Goal: Transaction & Acquisition: Purchase product/service

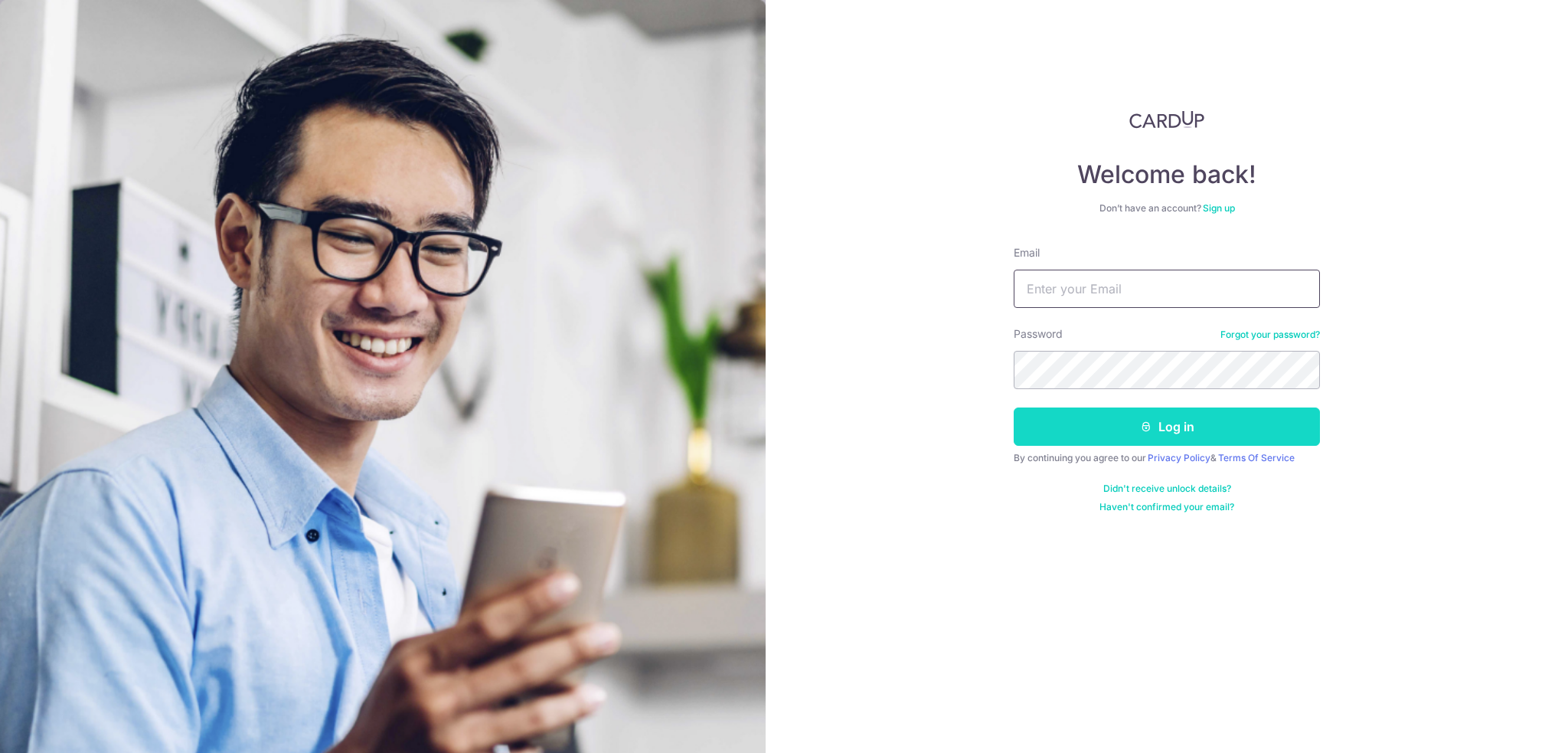
type input "[EMAIL_ADDRESS][DOMAIN_NAME]"
click at [1043, 436] on button "Log in" at bounding box center [1167, 427] width 306 height 38
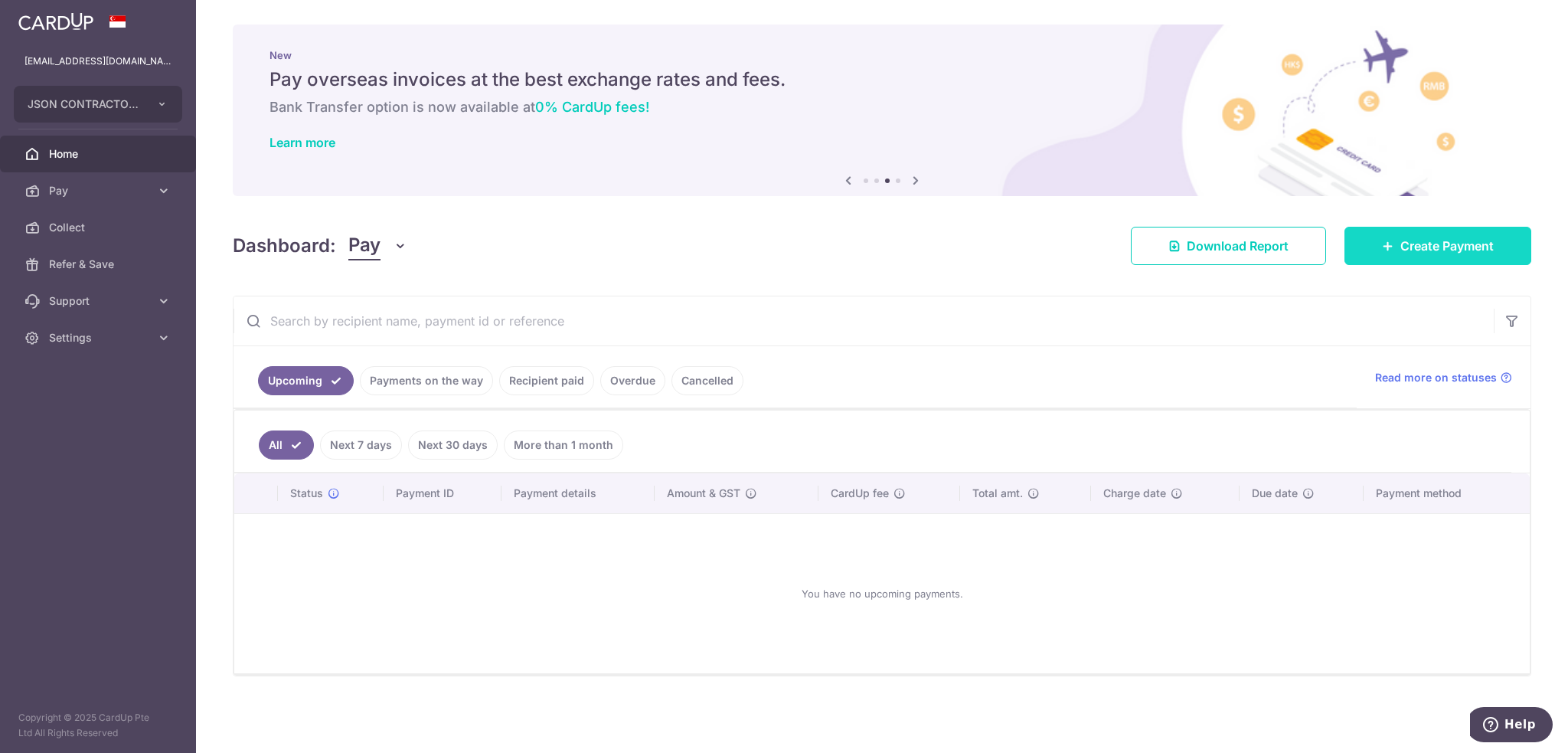
click at [1413, 250] on span "Create Payment" at bounding box center [1447, 246] width 93 height 18
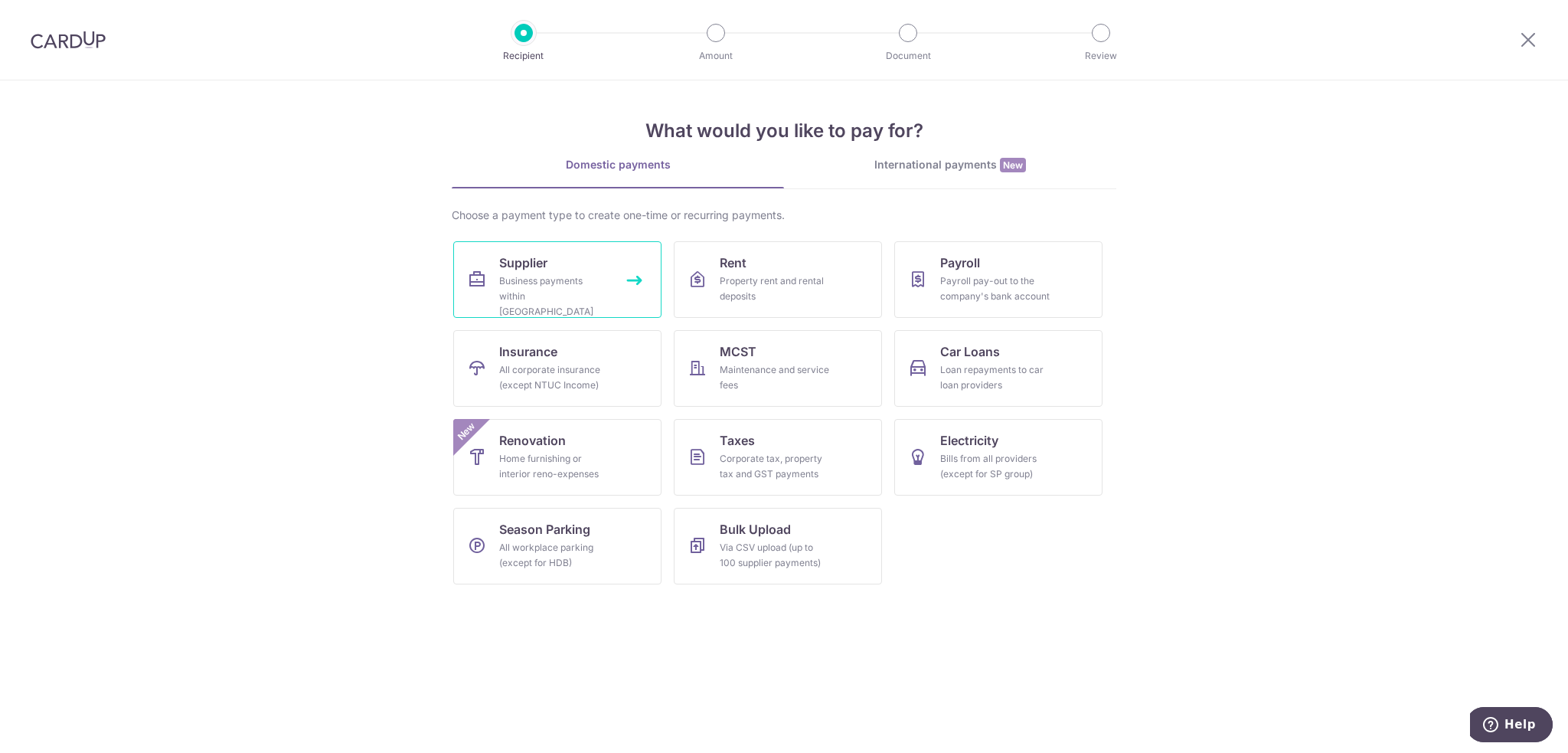
click at [519, 271] on span "Supplier" at bounding box center [523, 263] width 48 height 18
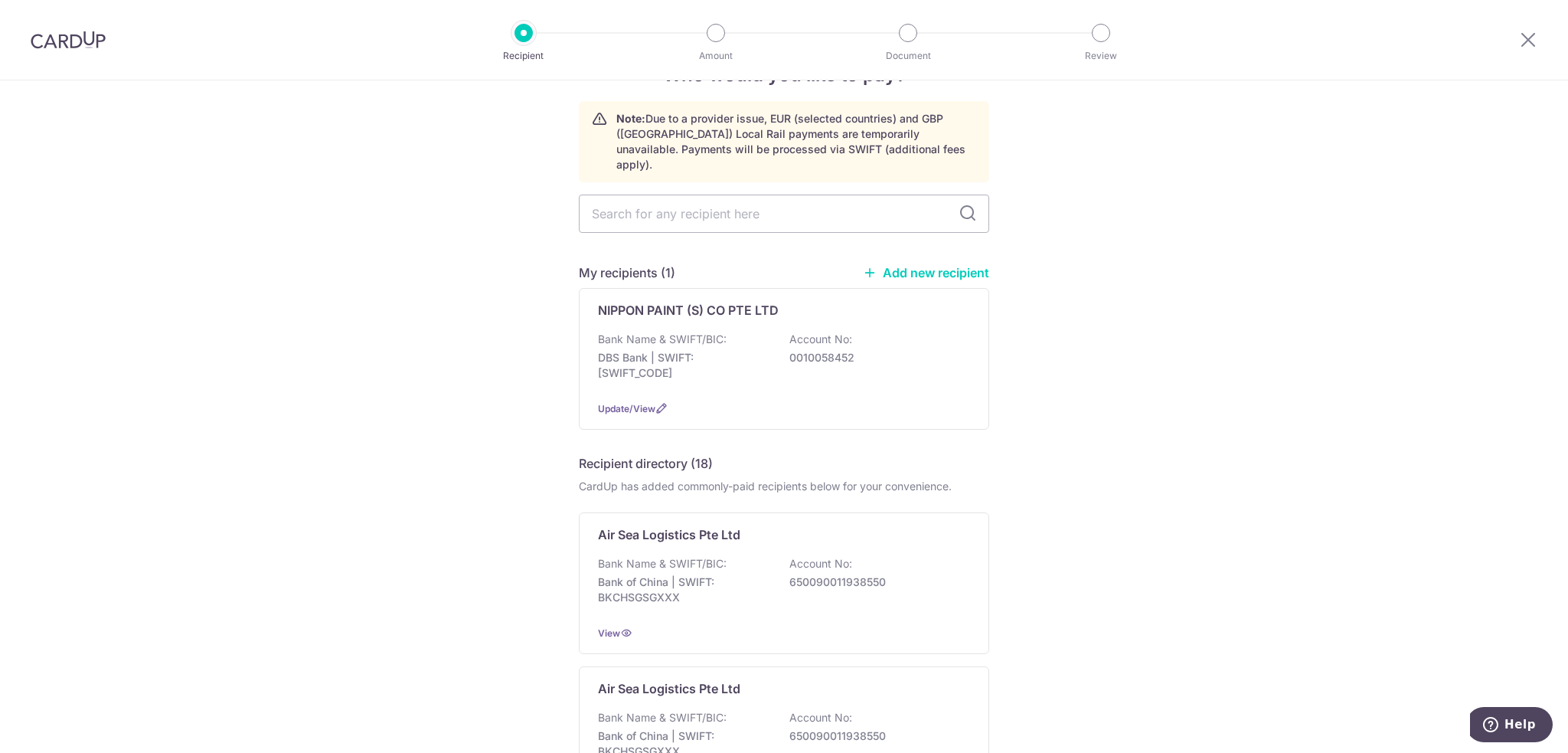
scroll to position [77, 0]
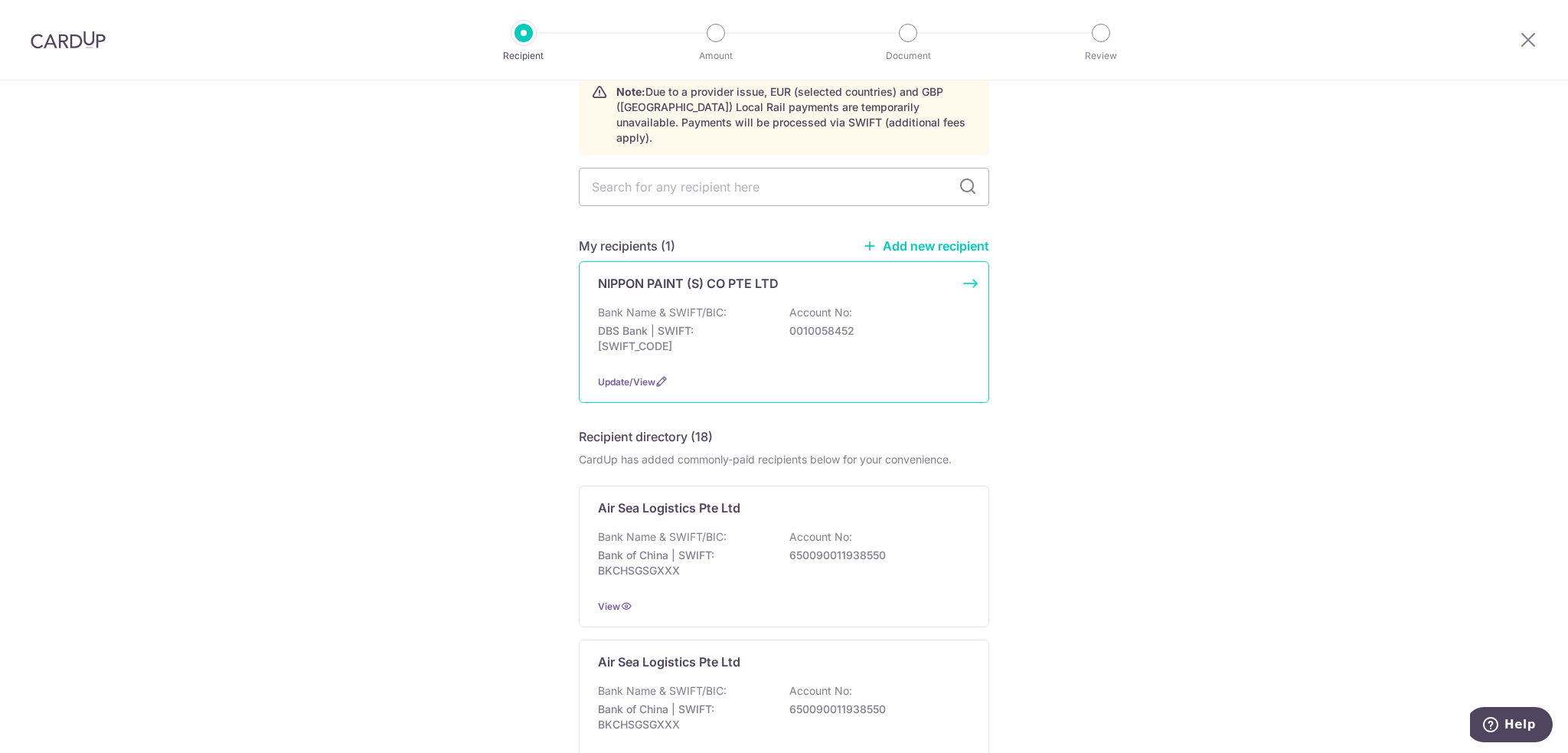
click at [659, 278] on div "NIPPON PAINT (S) CO PTE LTD Bank Name & SWIFT/BIC: DBS Bank | SWIFT: DBSSSGSGXX…" at bounding box center [784, 332] width 410 height 141
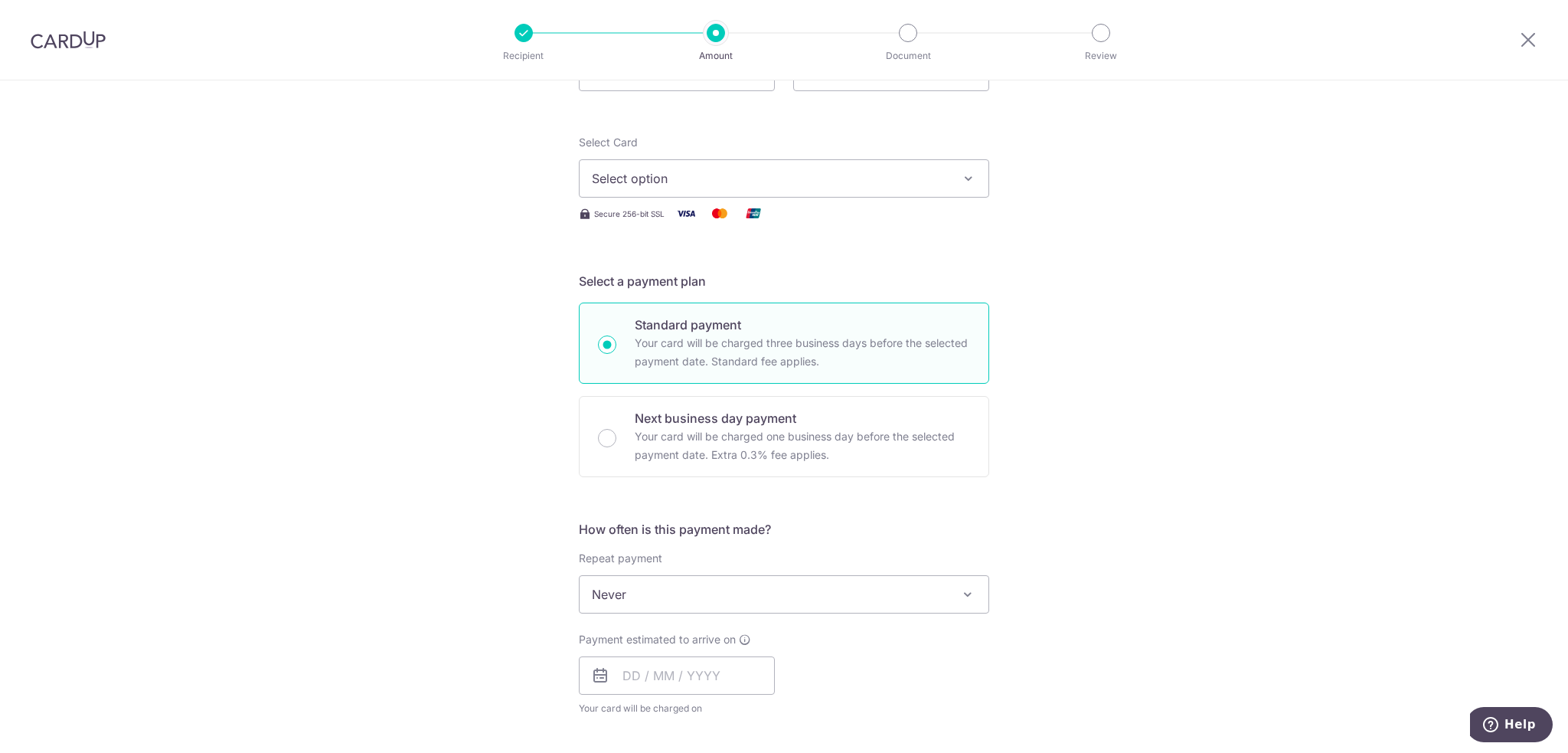
scroll to position [77, 0]
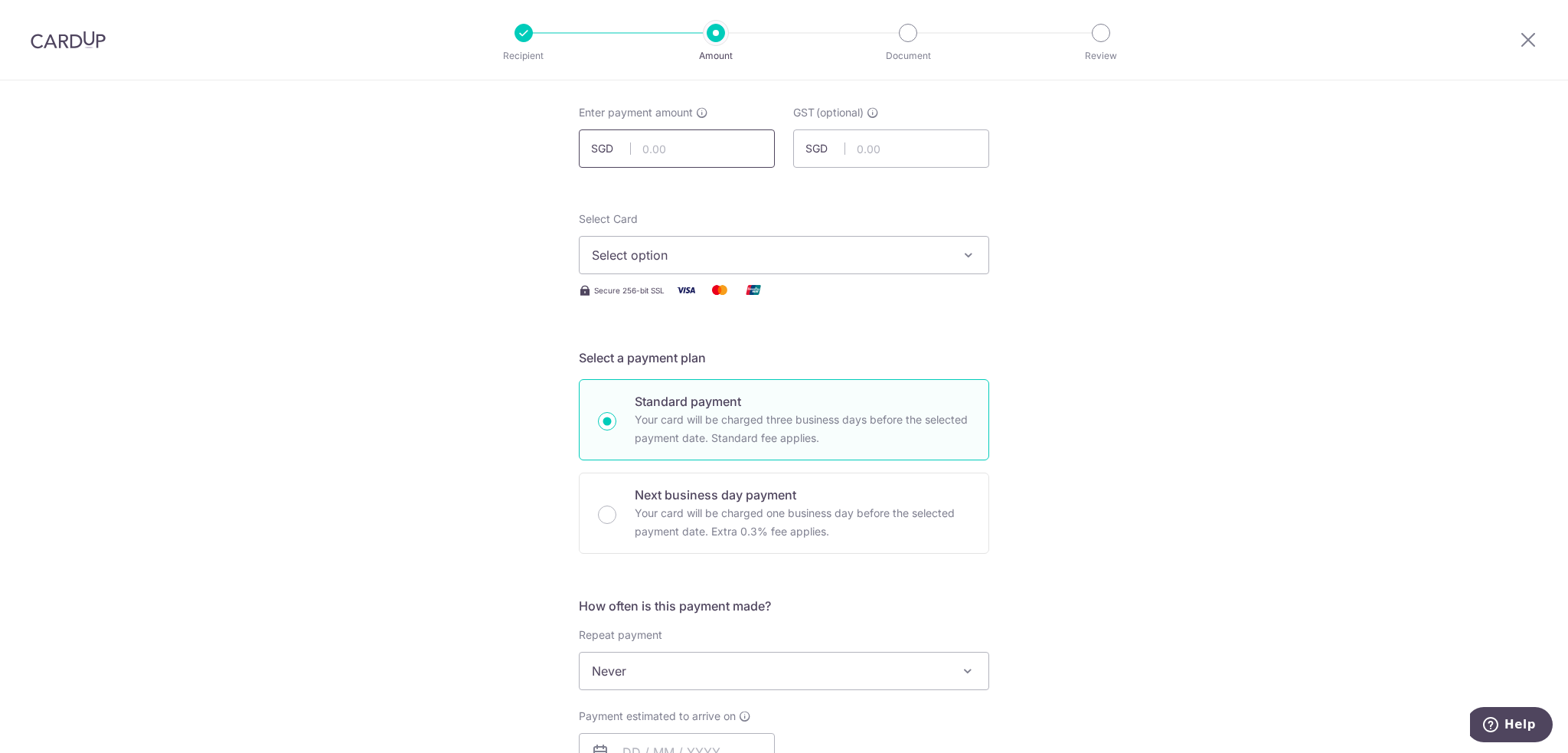
click at [695, 160] on input "text" at bounding box center [677, 149] width 196 height 38
click at [680, 153] on input "text" at bounding box center [677, 149] width 196 height 38
click at [683, 152] on input "text" at bounding box center [677, 149] width 196 height 38
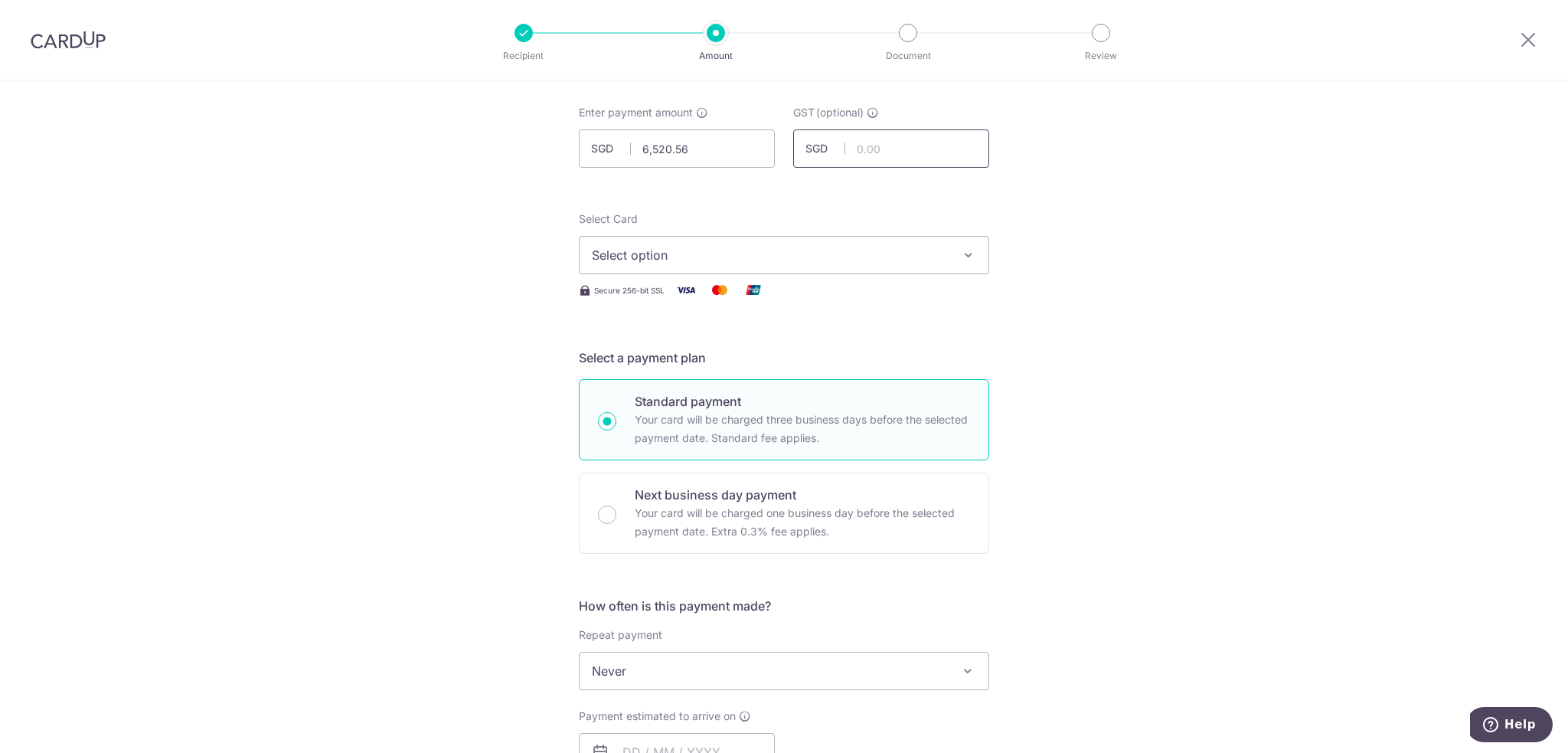
click at [892, 156] on input "text" at bounding box center [891, 149] width 196 height 38
click at [663, 152] on input "6,520.56" at bounding box center [677, 149] width 196 height 38
drag, startPoint x: 710, startPoint y: 150, endPoint x: 619, endPoint y: 150, distance: 91.0
click at [619, 150] on div "SGD 6,520.56 6520.56" at bounding box center [677, 149] width 196 height 38
click at [697, 150] on input "6,520.56" at bounding box center [677, 149] width 196 height 38
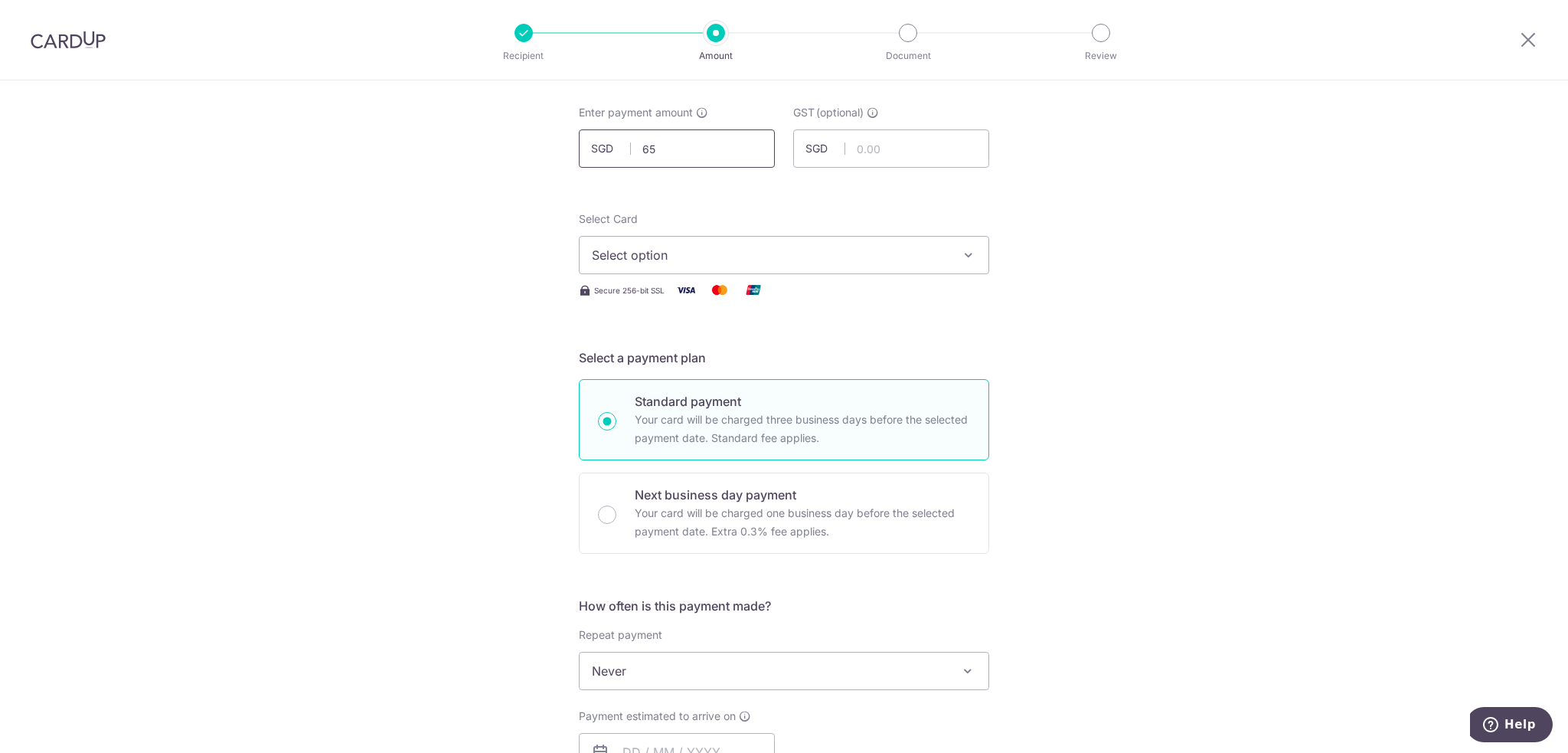
type input "6"
type input "3,520.56"
click at [388, 313] on div "Tell us more about your payment Enter payment amount SGD 3,520.56 3520.56 GST (…" at bounding box center [784, 748] width 1568 height 1488
click at [882, 256] on span "Select option" at bounding box center [770, 255] width 357 height 18
drag, startPoint x: 686, startPoint y: 371, endPoint x: 479, endPoint y: 365, distance: 207.1
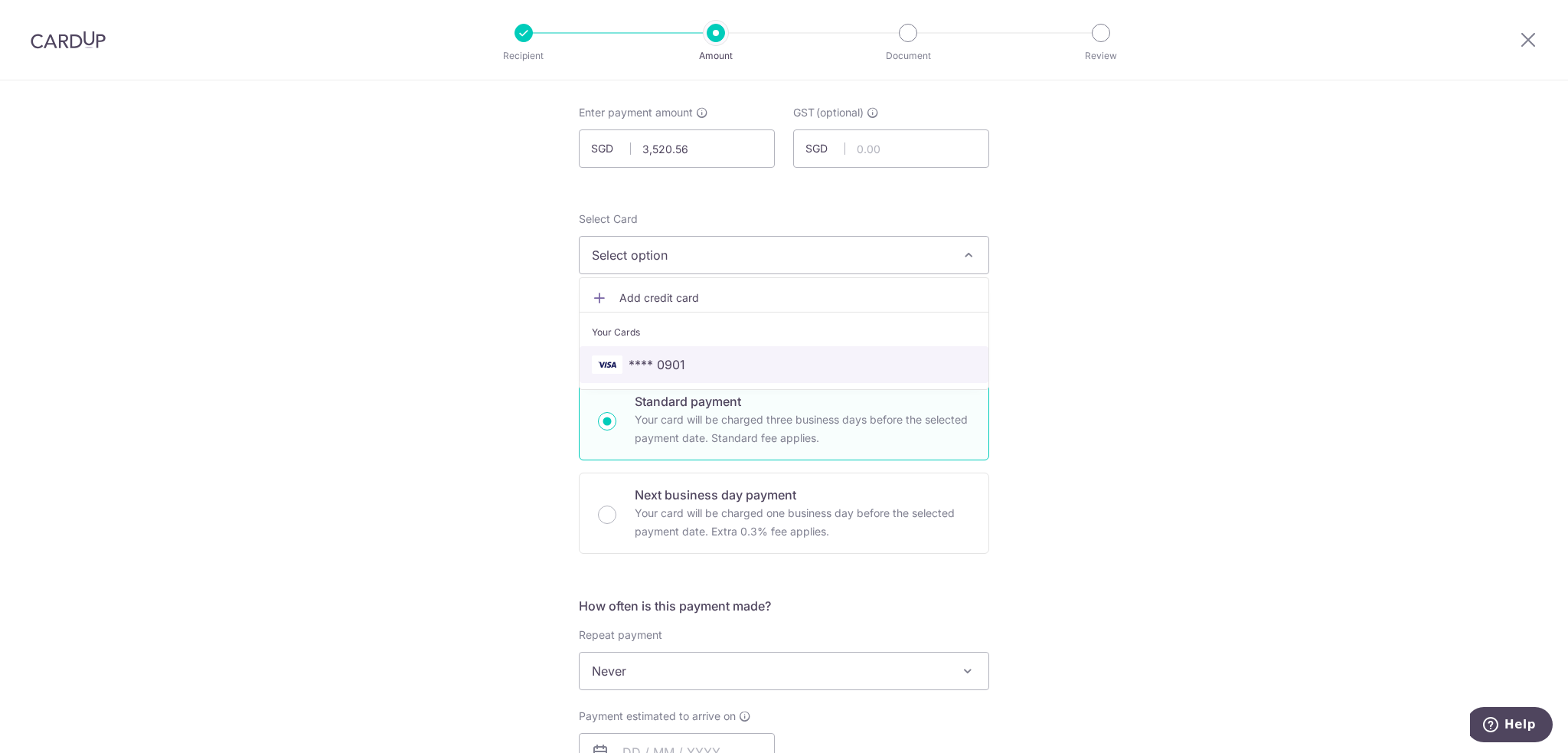
click at [686, 370] on span "**** 0901" at bounding box center [784, 364] width 384 height 18
click at [476, 365] on div "Tell us more about your payment Enter payment amount SGD 3,520.56 3520.56 GST (…" at bounding box center [784, 748] width 1568 height 1488
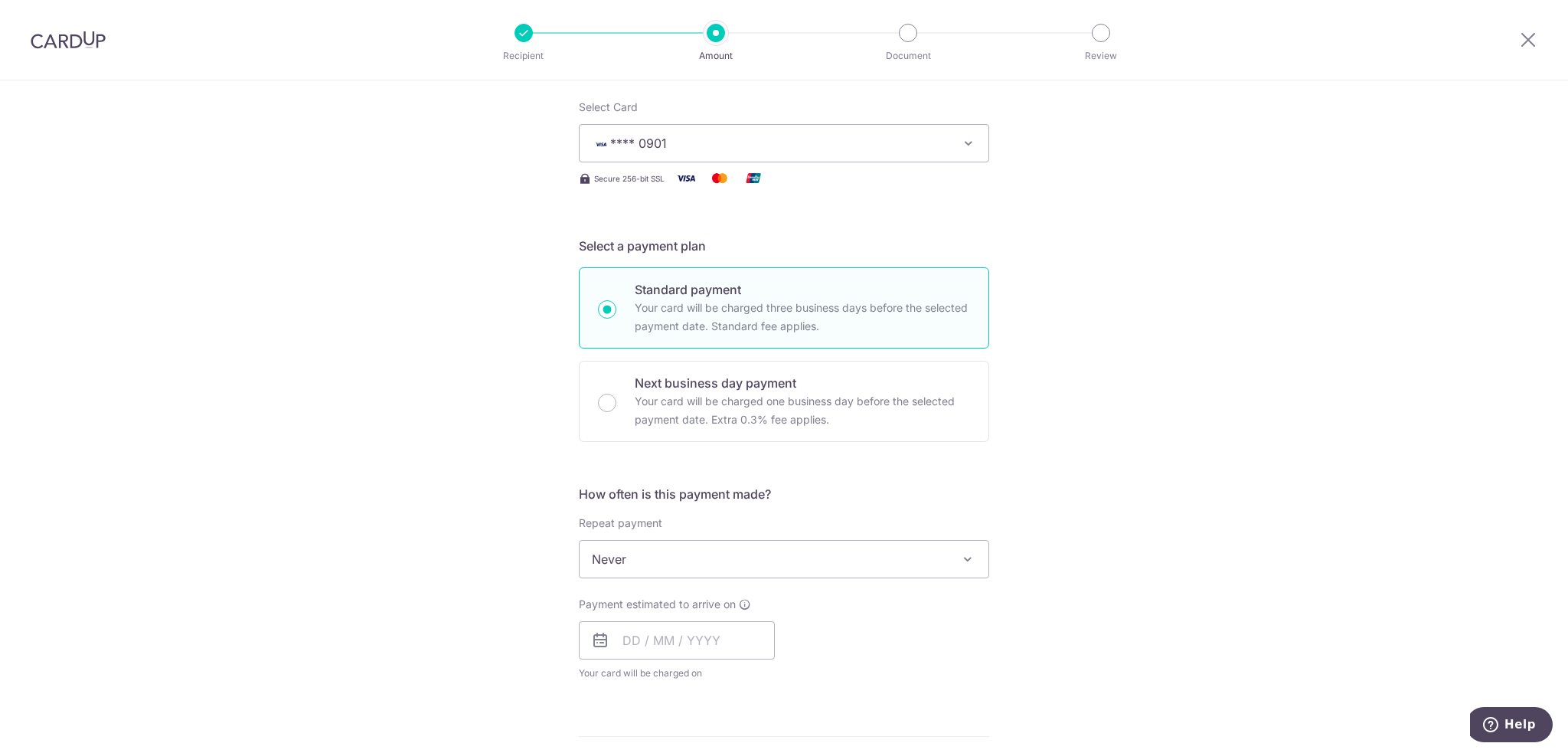
scroll to position [383, 0]
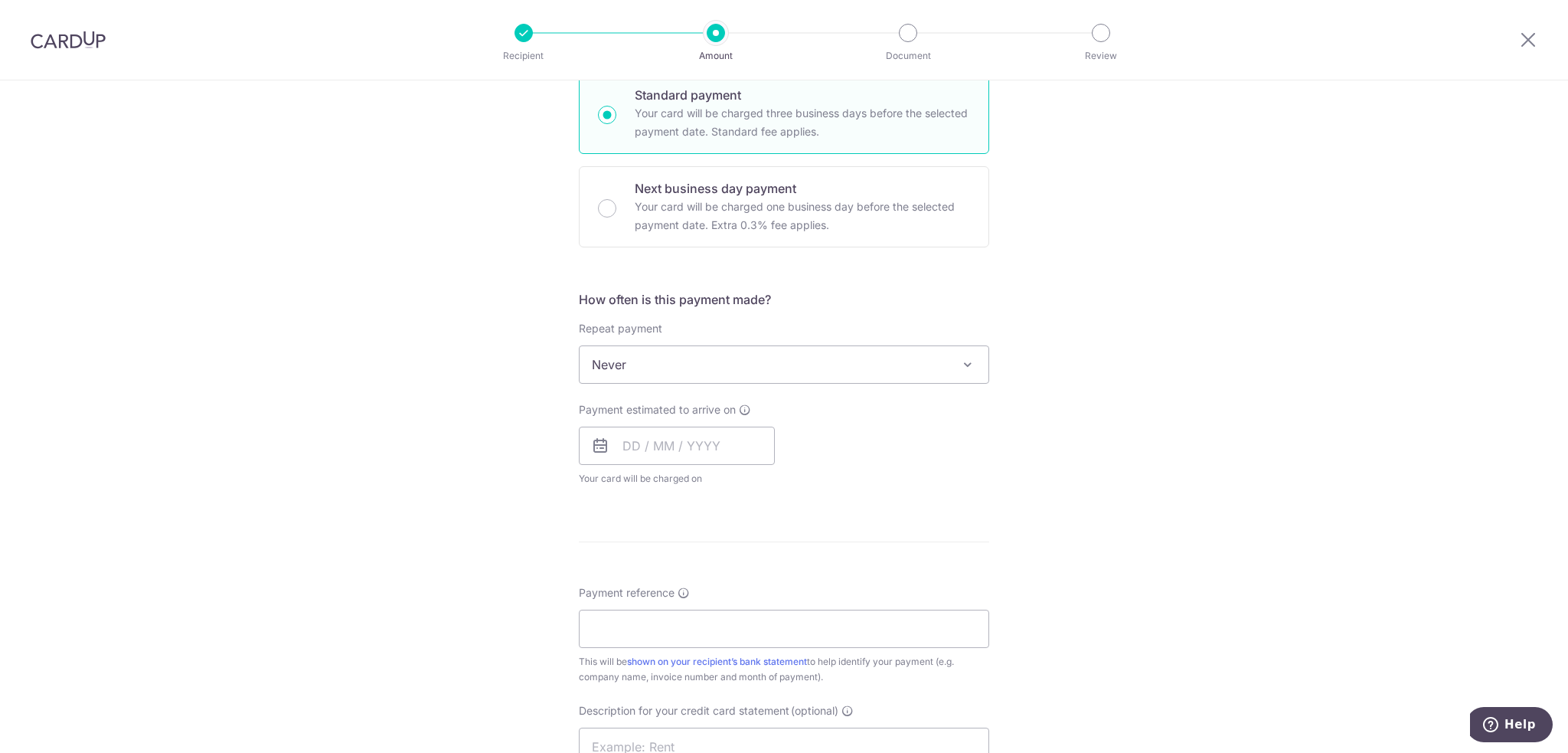
click at [698, 365] on span "Never" at bounding box center [784, 364] width 409 height 37
click at [337, 427] on div "Tell us more about your payment Enter payment amount SGD 3,520.56 3520.56 GST (…" at bounding box center [784, 441] width 1568 height 1488
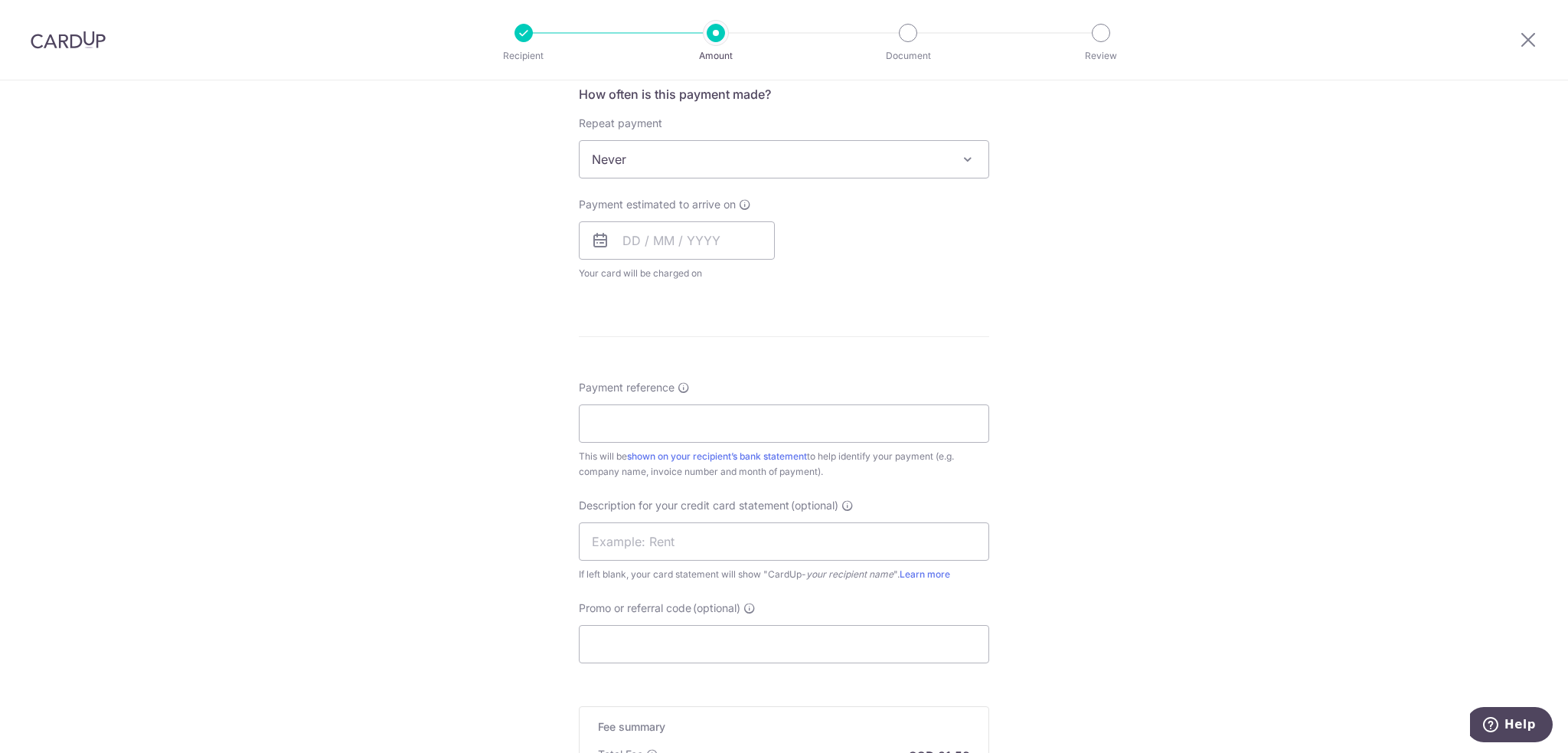
scroll to position [613, 0]
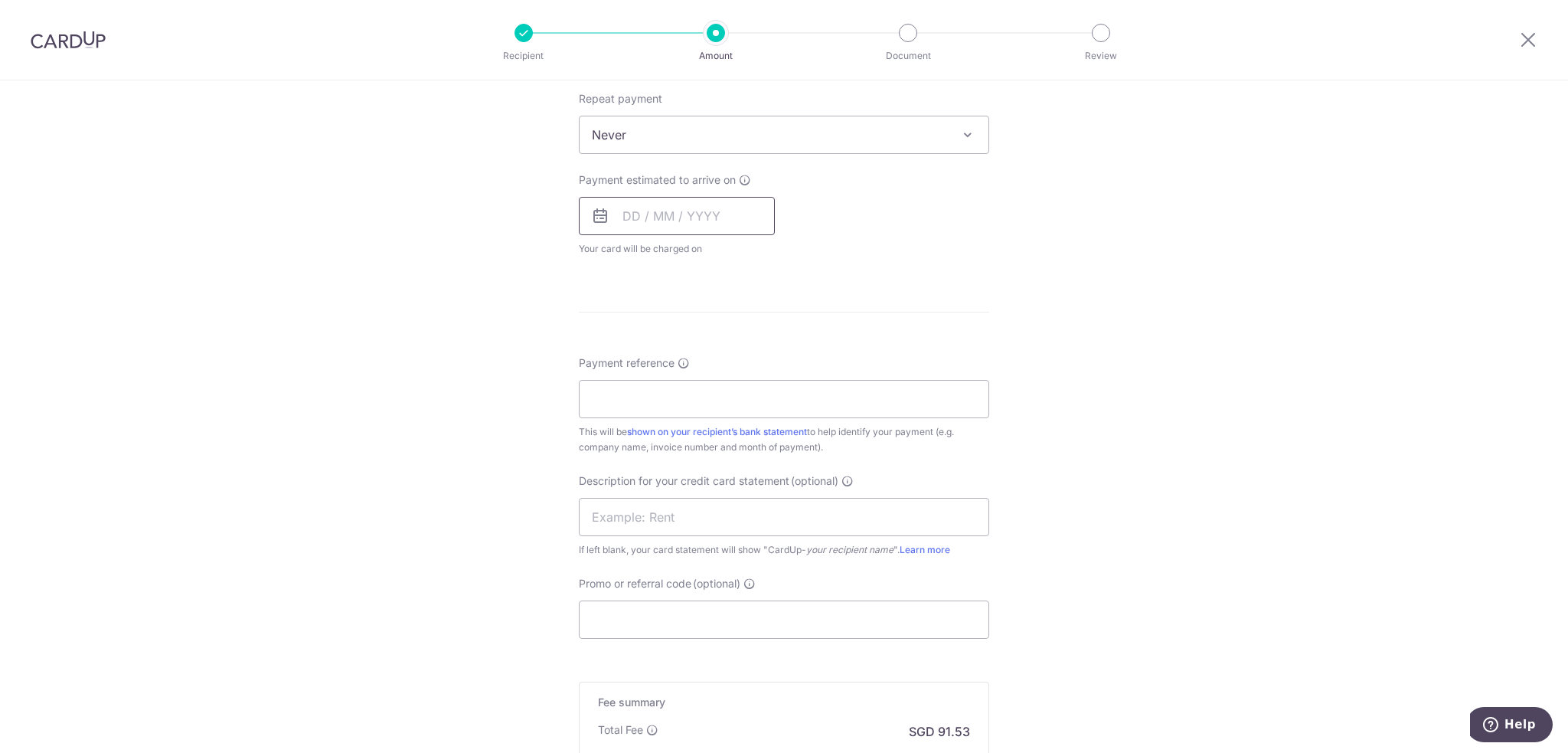
click at [712, 208] on input "text" at bounding box center [677, 216] width 196 height 38
drag, startPoint x: 725, startPoint y: 412, endPoint x: 706, endPoint y: 275, distance: 138.3
click at [725, 412] on link "25" at bounding box center [732, 416] width 24 height 24
type input "[DATE]"
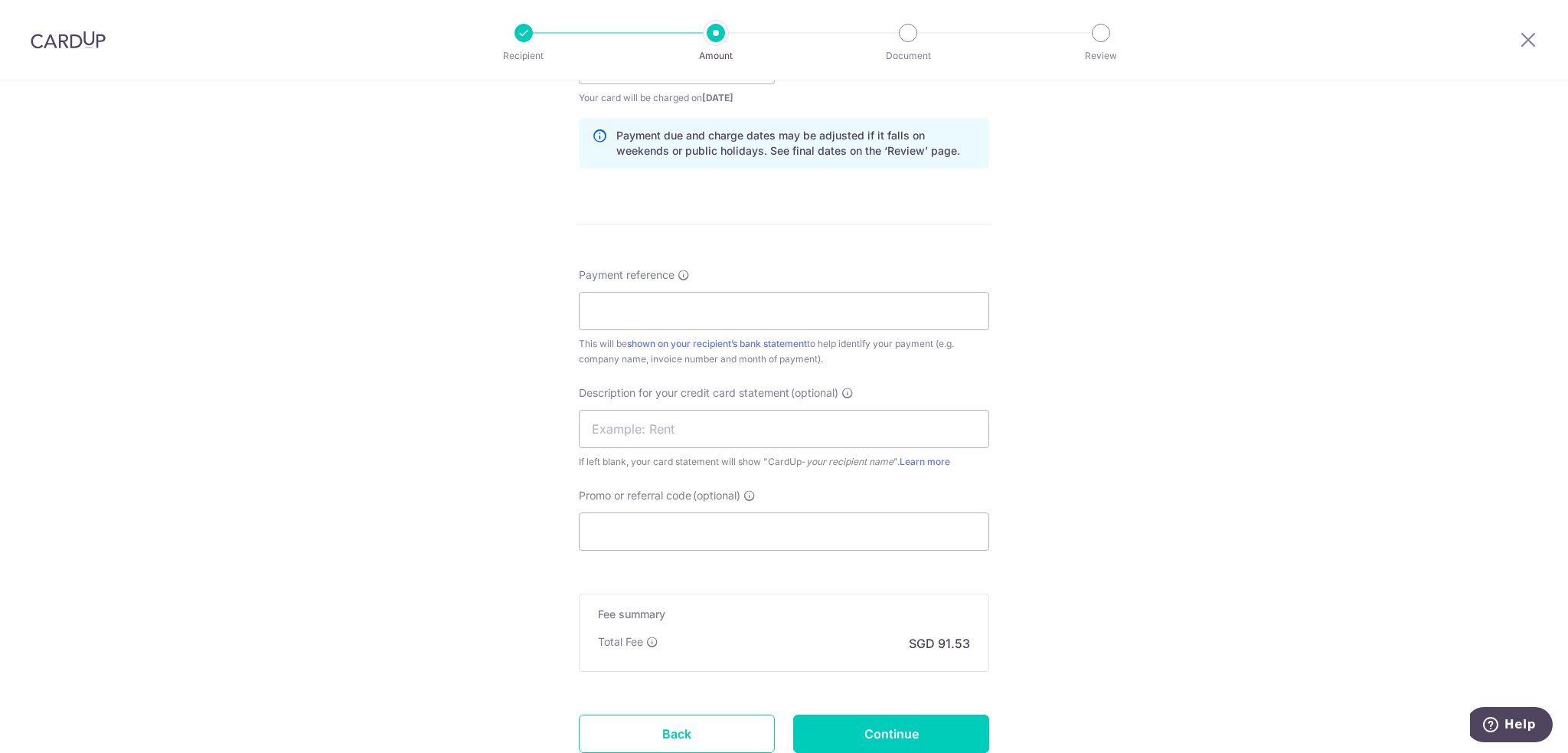
scroll to position [766, 0]
click at [723, 305] on input "Payment reference" at bounding box center [784, 308] width 410 height 38
click at [793, 308] on input "Json Contractor Works PL - Jun 25" at bounding box center [784, 308] width 410 height 38
click at [772, 306] on input "Json Contractor Works PL - Jun 25" at bounding box center [784, 308] width 410 height 38
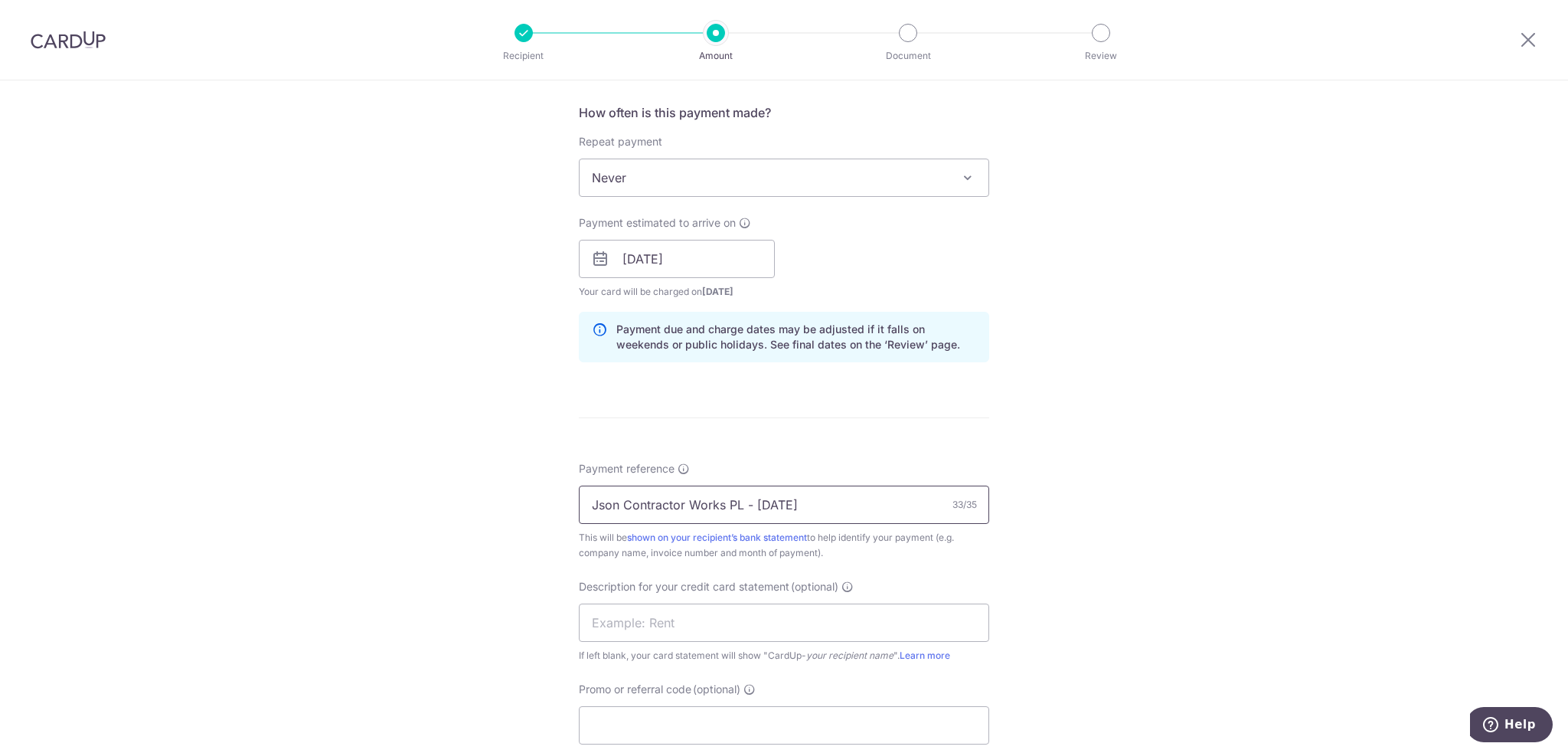
scroll to position [723, 0]
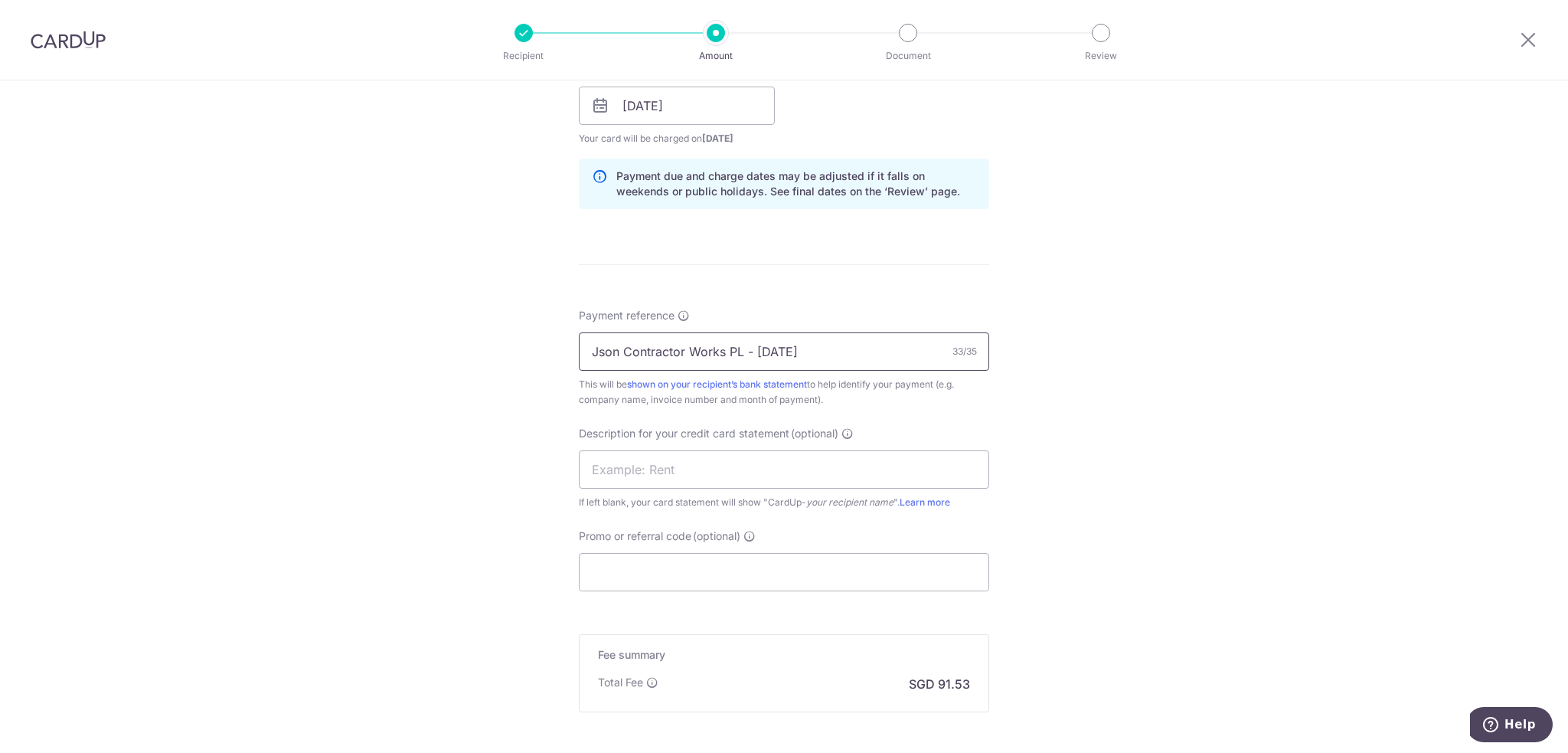
type input "Json Contractor Works PL - [DATE]"
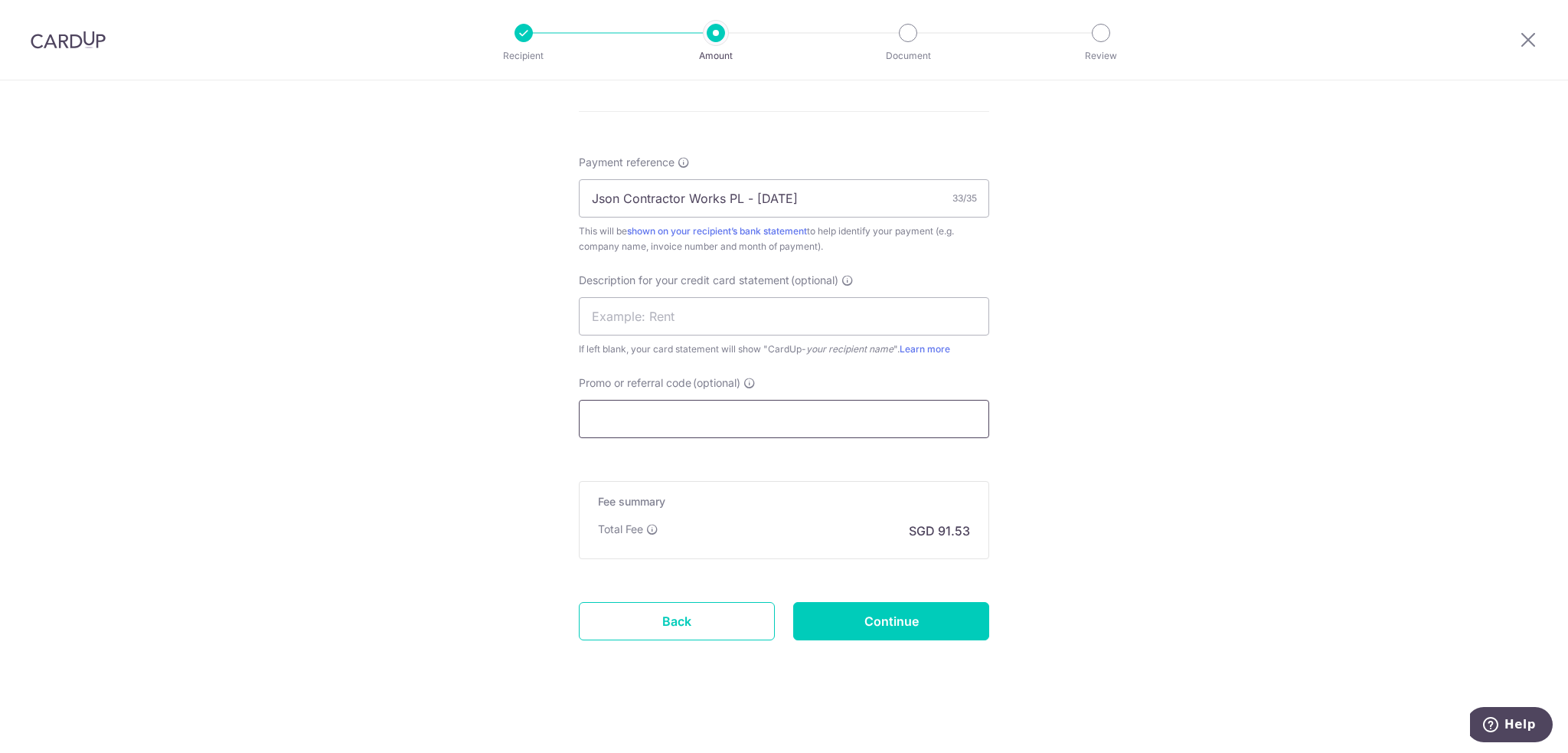
click at [640, 420] on input "Promo or referral code (optional)" at bounding box center [784, 419] width 410 height 38
click at [640, 421] on input "Promo or referral code (optional)" at bounding box center [784, 419] width 410 height 38
paste input "BOFF185"
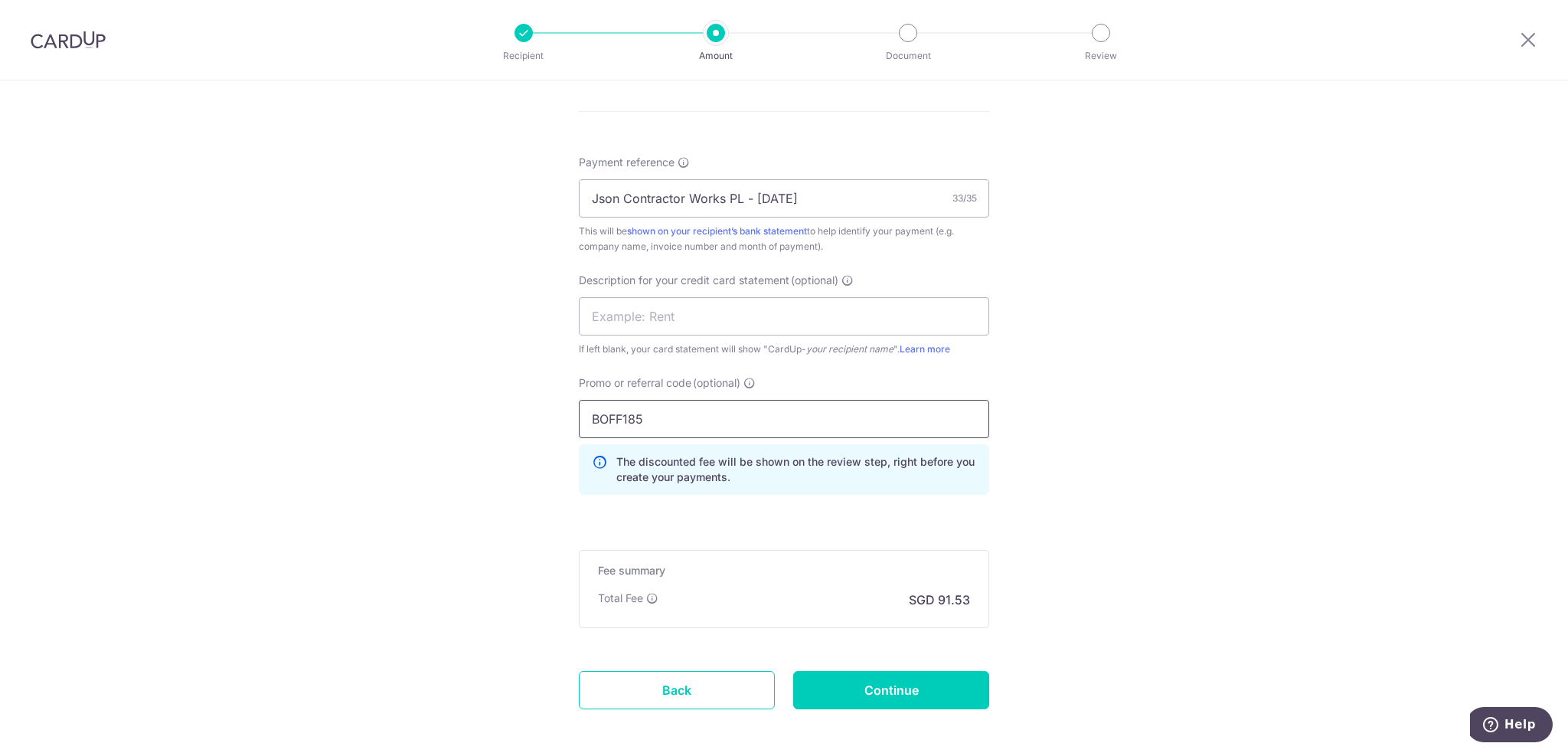
type input "BOFF185"
click at [305, 518] on div "Tell us more about your payment Enter payment amount SGD 3,520.56 3520.56 GST (…" at bounding box center [784, 14] width 1568 height 1620
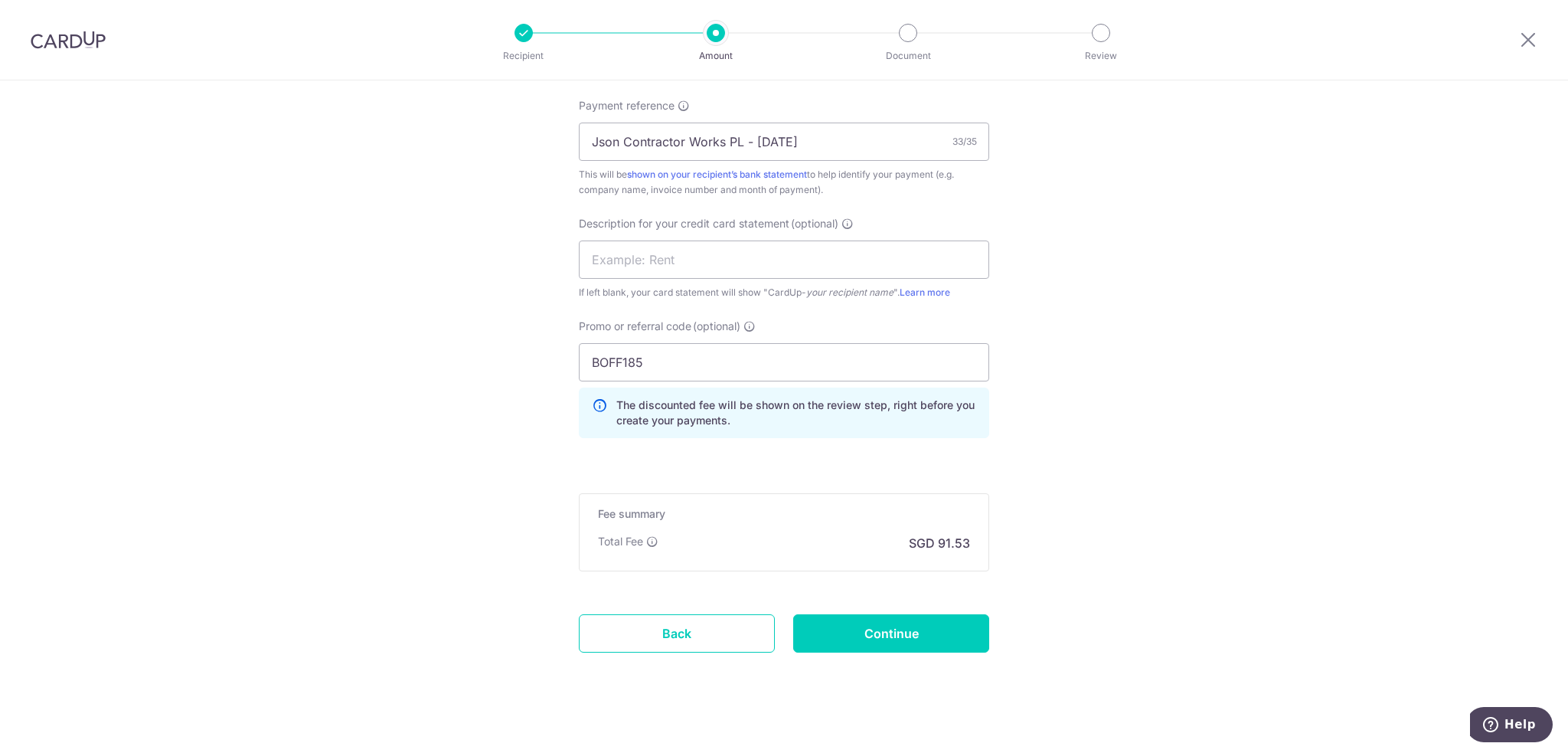
scroll to position [944, 0]
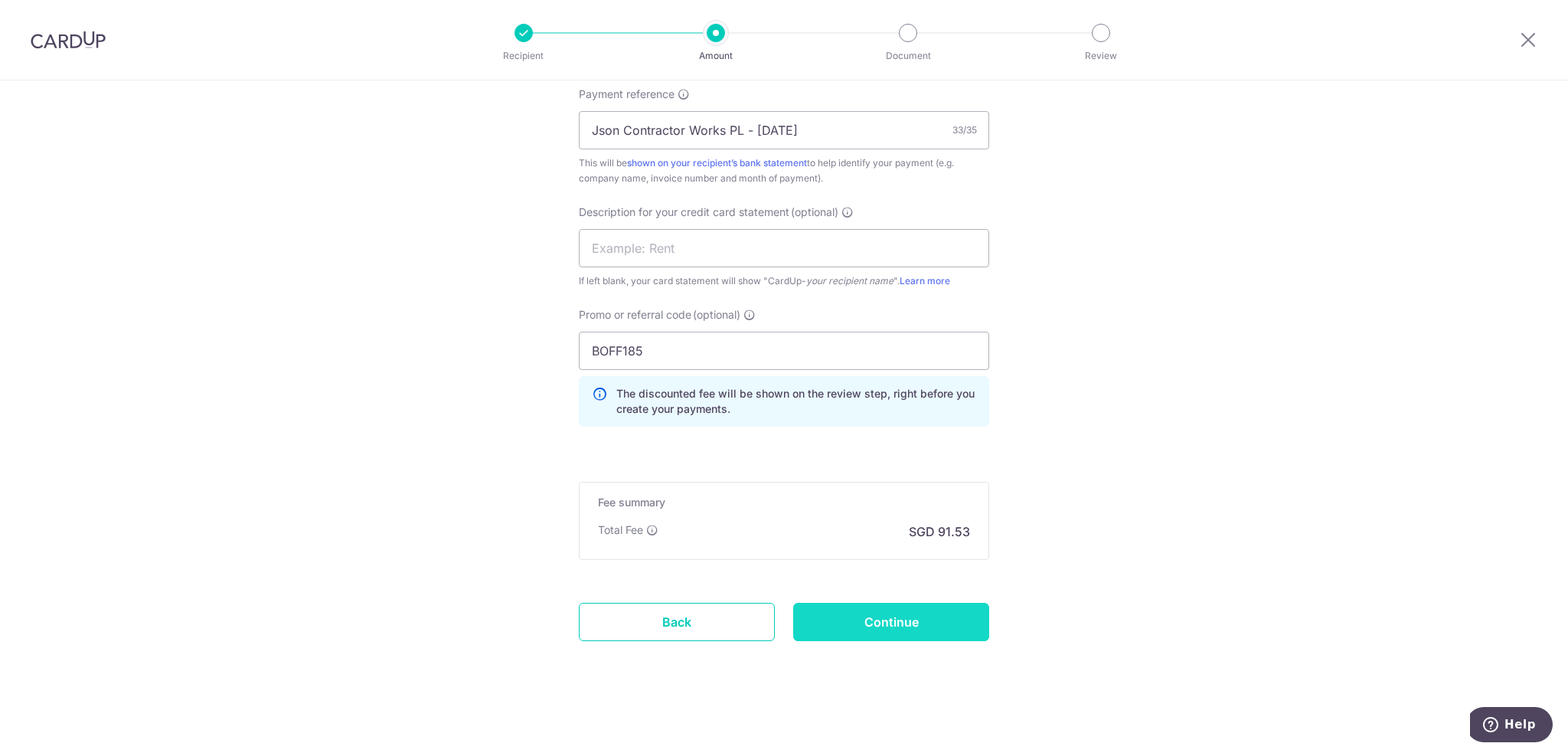
click at [900, 627] on input "Continue" at bounding box center [891, 622] width 196 height 38
type input "Create Schedule"
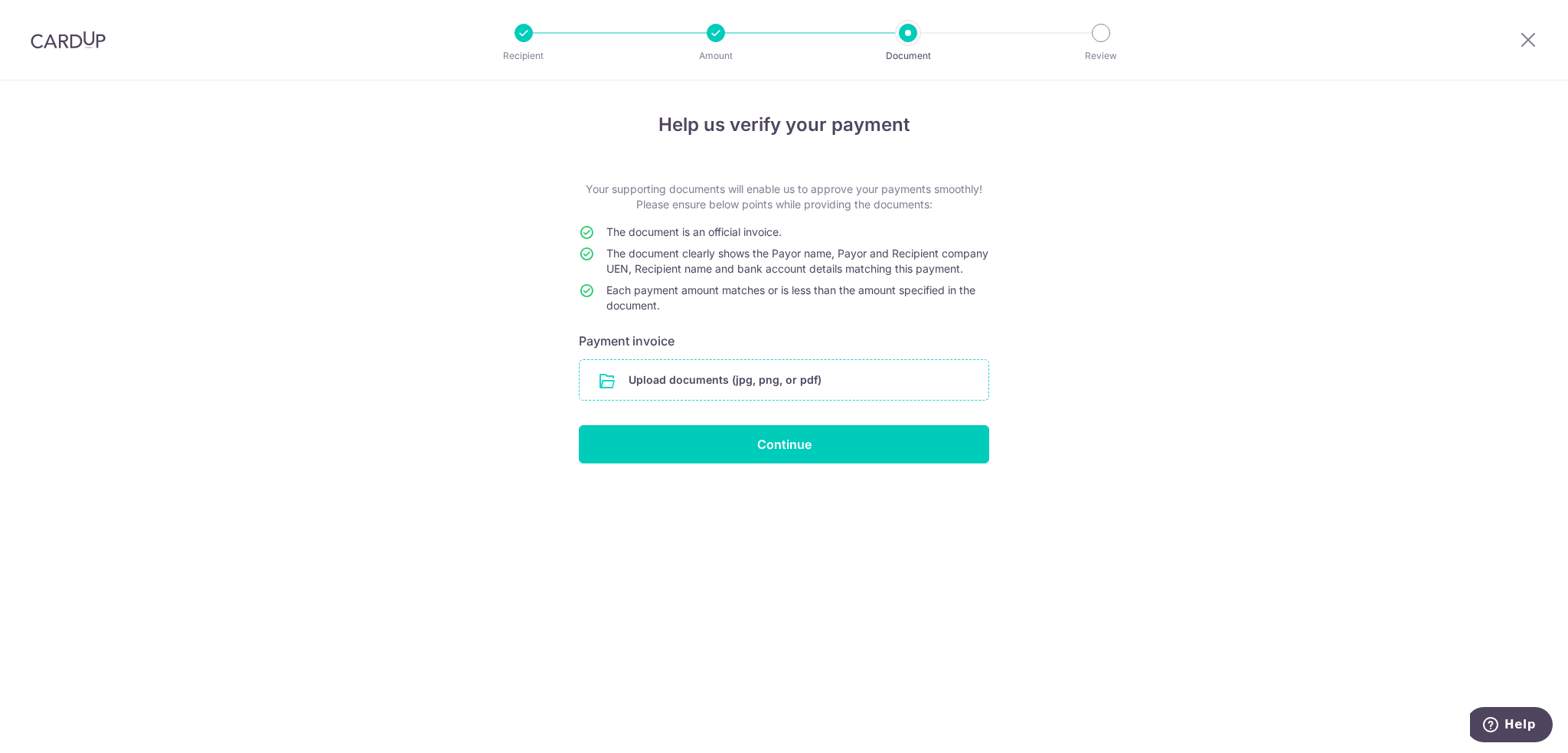
click at [790, 390] on input "file" at bounding box center [784, 380] width 409 height 40
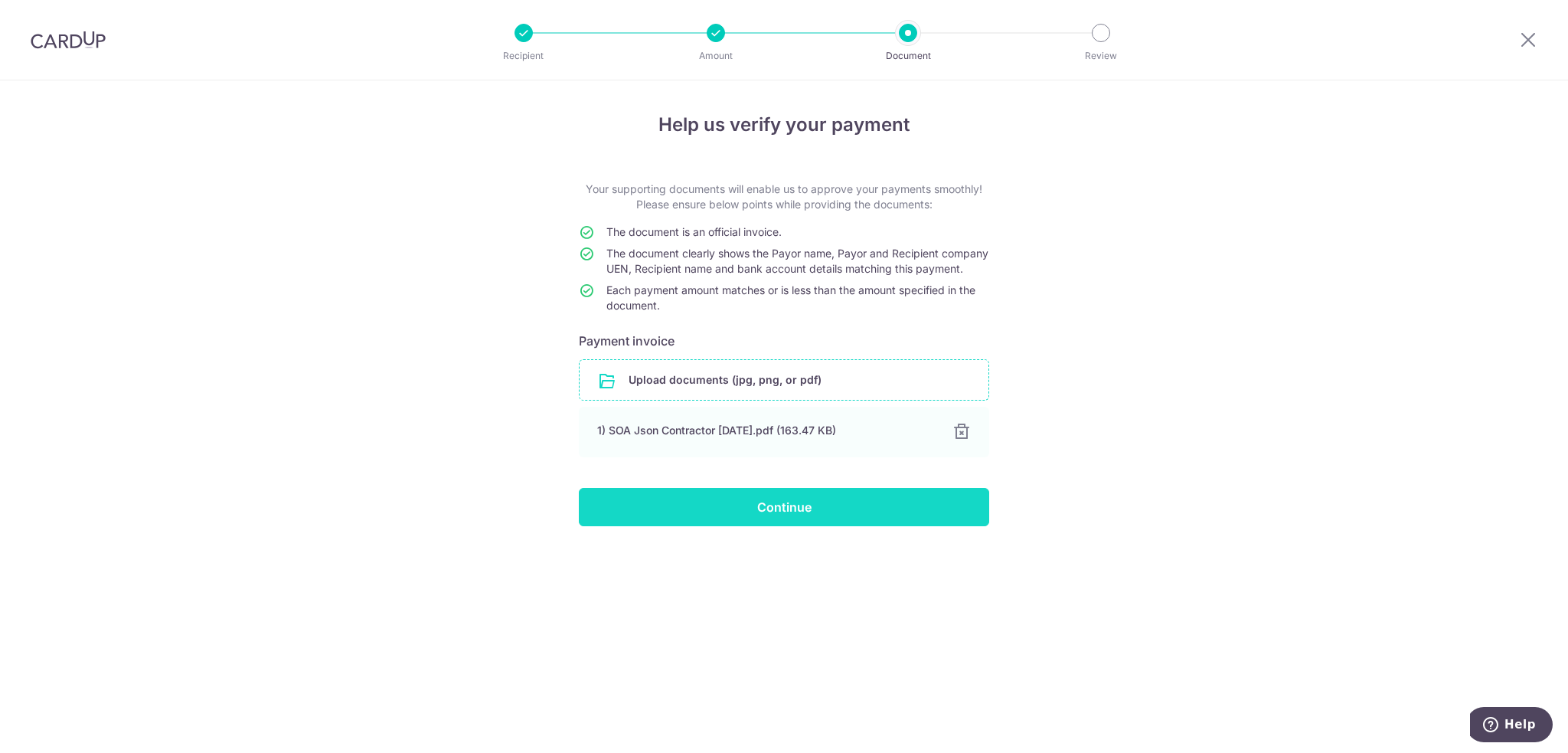
click at [746, 526] on input "Continue" at bounding box center [784, 507] width 410 height 38
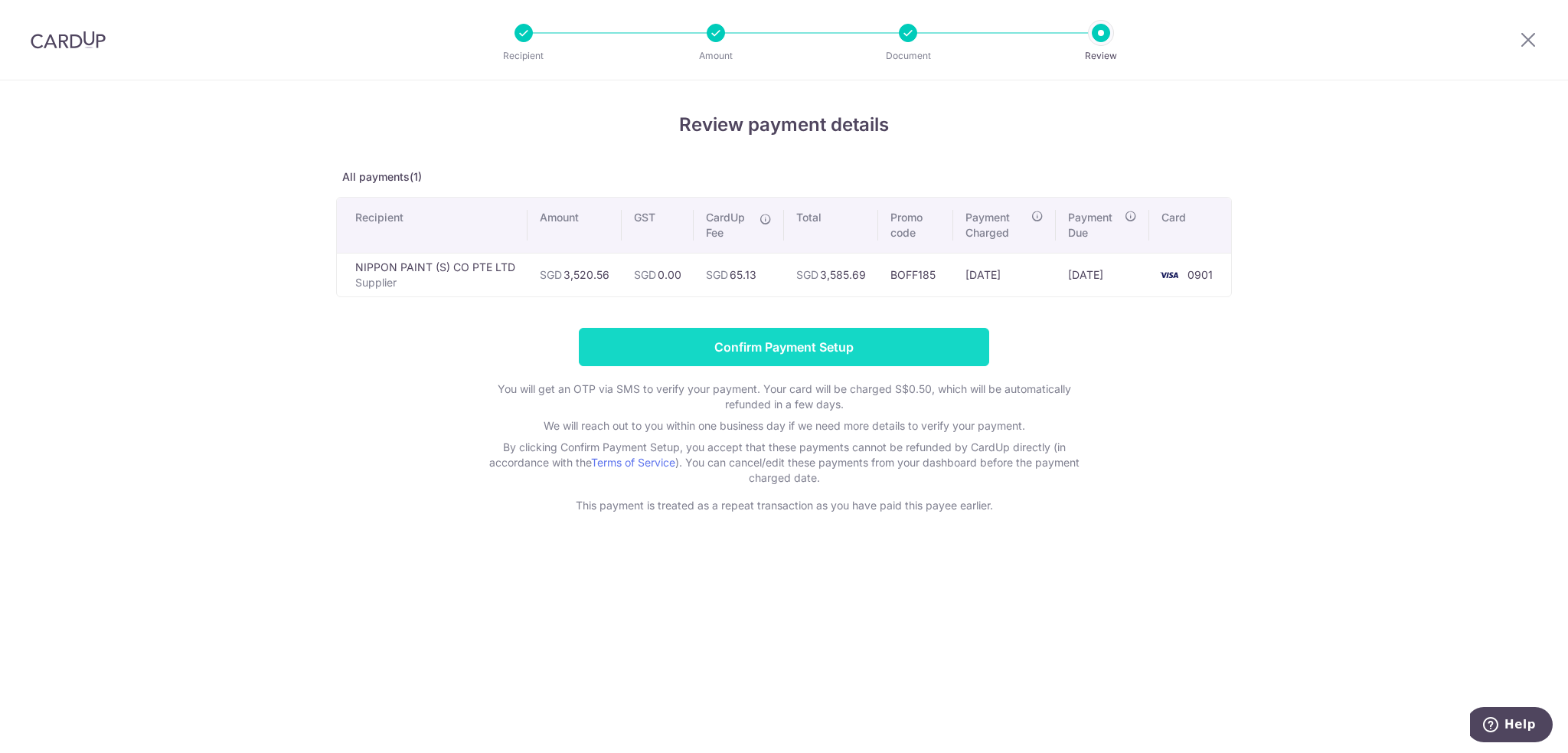
click at [677, 344] on input "Confirm Payment Setup" at bounding box center [784, 347] width 410 height 38
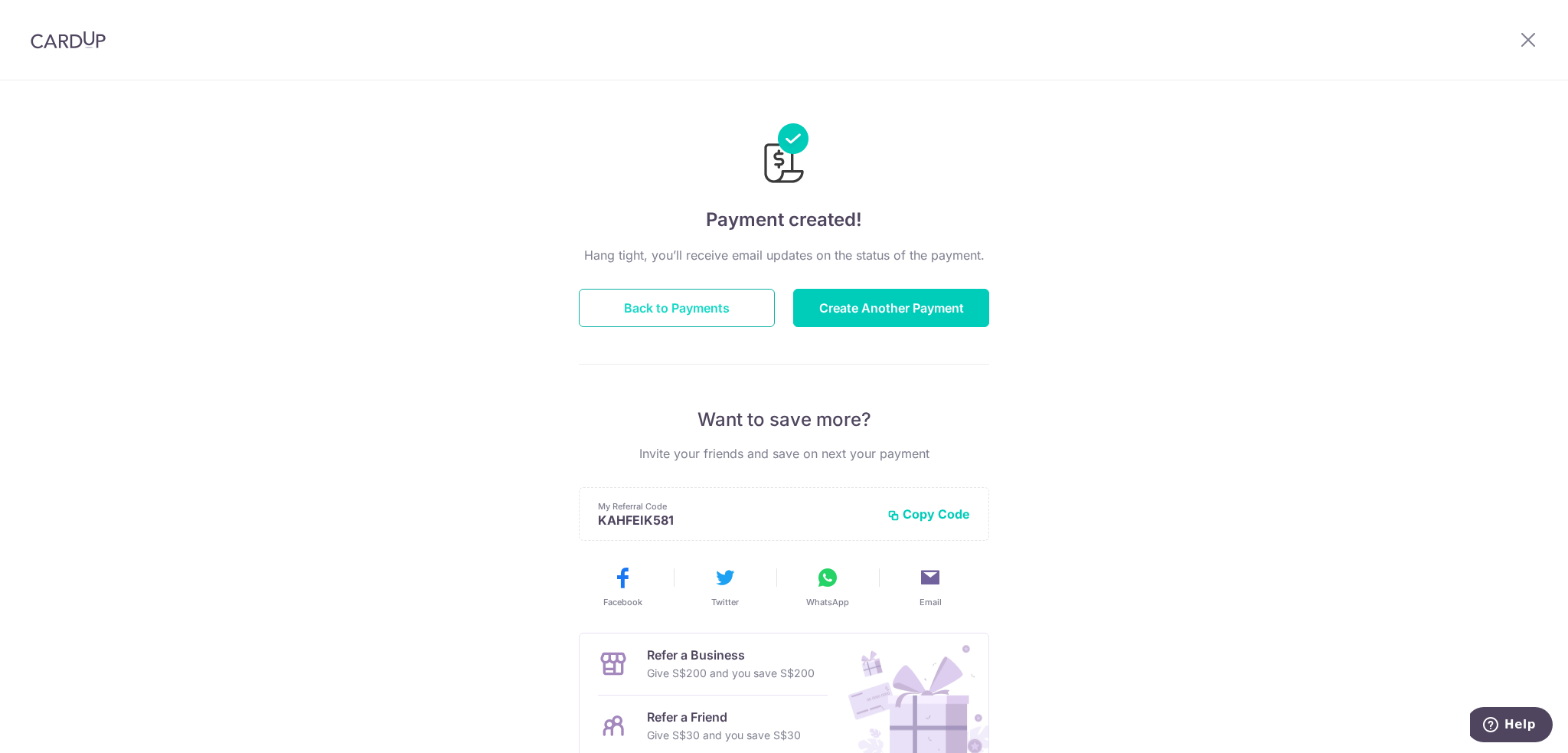
click at [700, 321] on button "Back to Payments" at bounding box center [677, 308] width 196 height 38
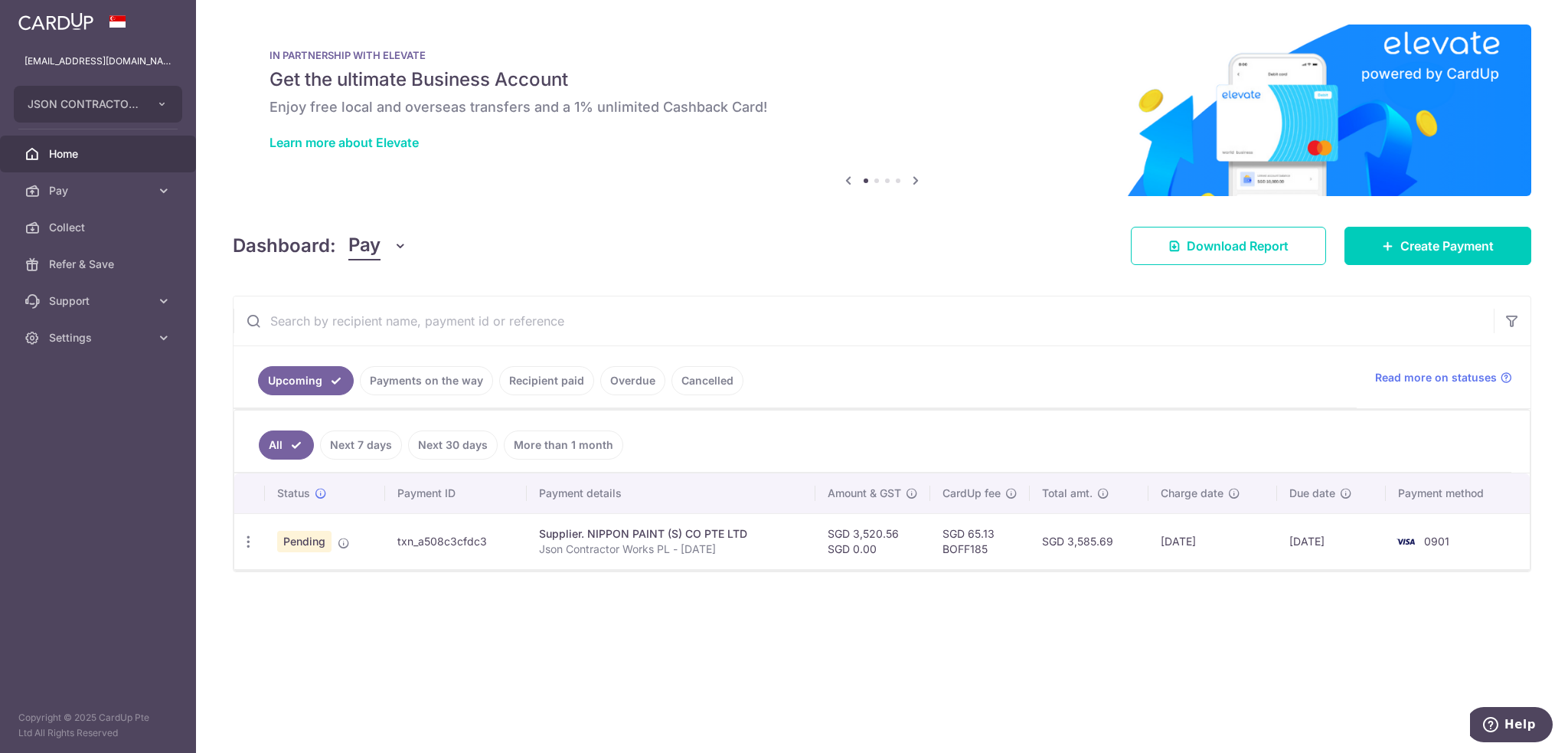
click at [698, 636] on div "× Pause Schedule Pause all future payments in this series Pause just this one p…" at bounding box center [881, 376] width 1372 height 753
